Goal: Find specific page/section: Find specific page/section

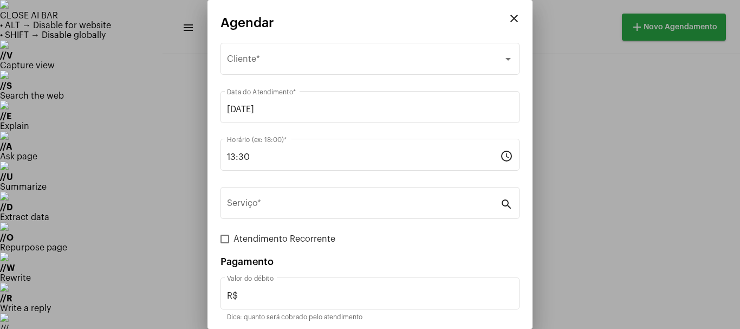
scroll to position [638, 0]
click at [652, 239] on div at bounding box center [370, 164] width 740 height 329
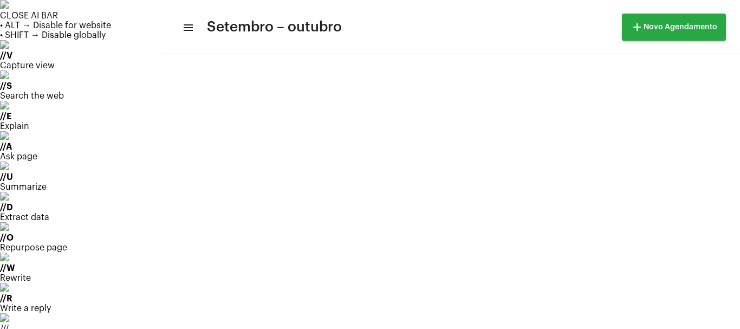
scroll to position [926, 0]
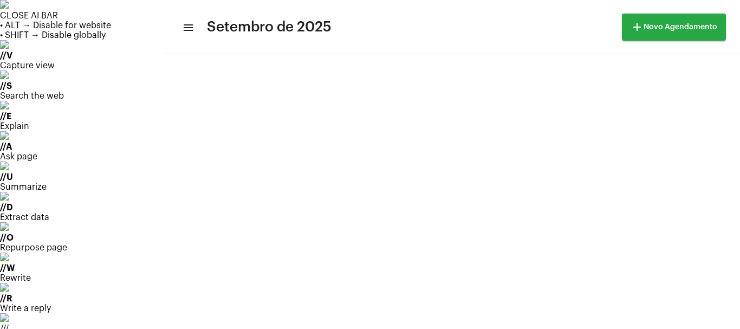
scroll to position [22, 0]
